Goal: Task Accomplishment & Management: Manage account settings

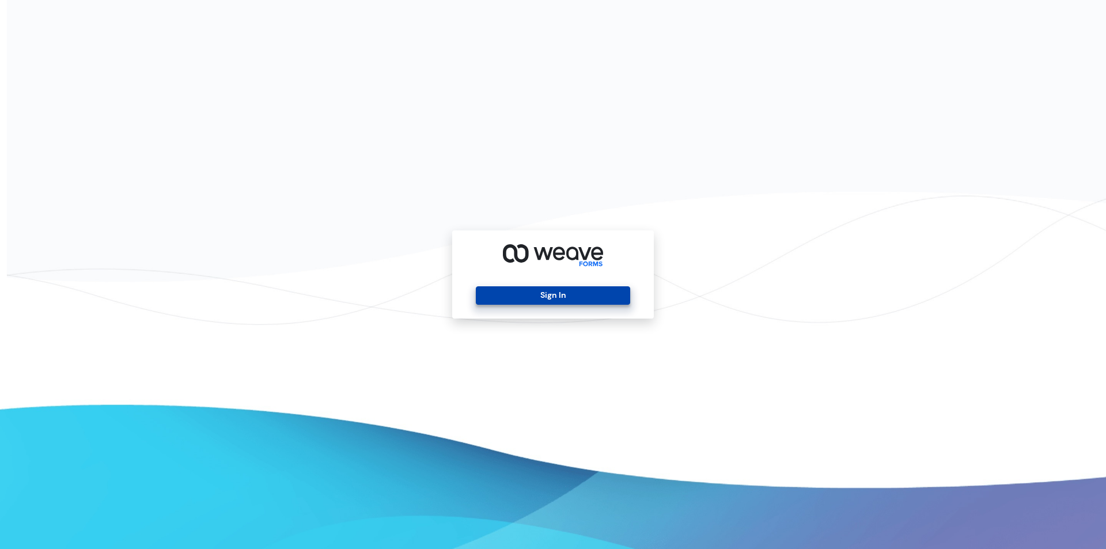
click at [551, 291] on button "Sign In" at bounding box center [553, 295] width 154 height 18
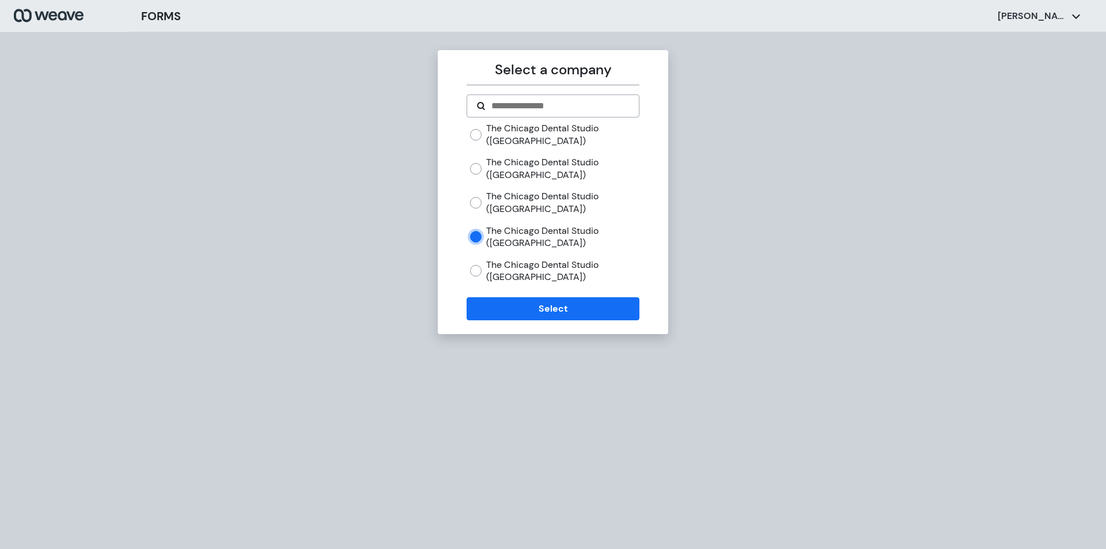
click at [513, 293] on form "The Chicago Dental Studio ([GEOGRAPHIC_DATA]) The Chicago Dental Studio ([GEOGR…" at bounding box center [553, 207] width 172 height 226
click at [517, 304] on button "Select" at bounding box center [553, 308] width 172 height 23
